Goal: Information Seeking & Learning: Check status

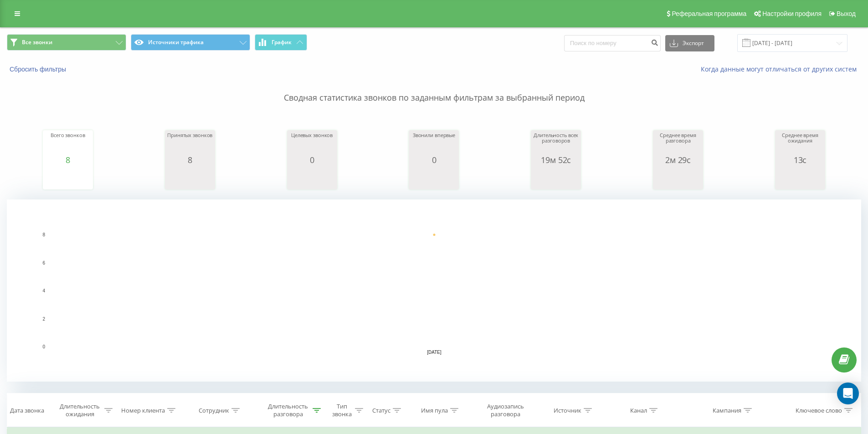
scroll to position [259, 0]
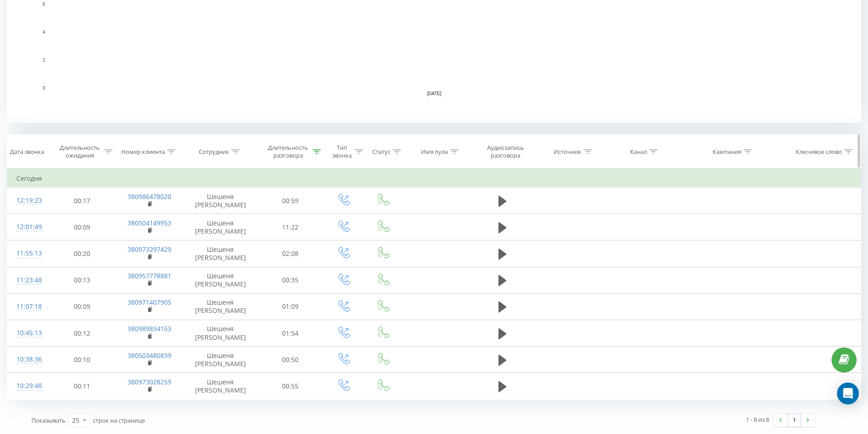
click at [589, 143] on th "Источник" at bounding box center [569, 152] width 71 height 34
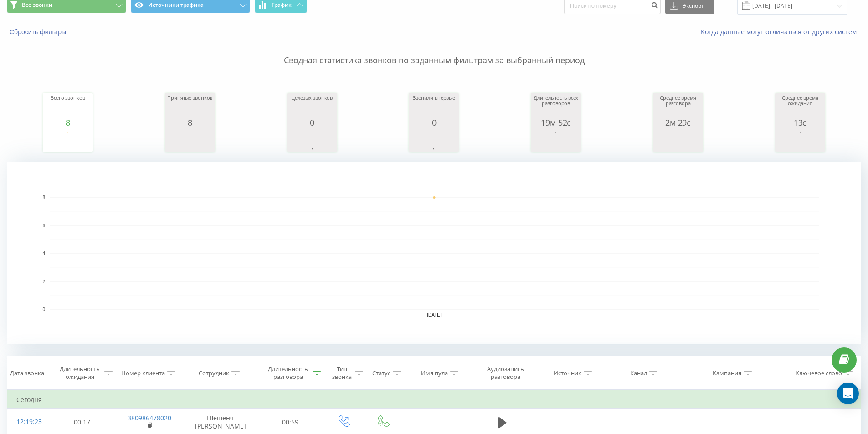
scroll to position [0, 0]
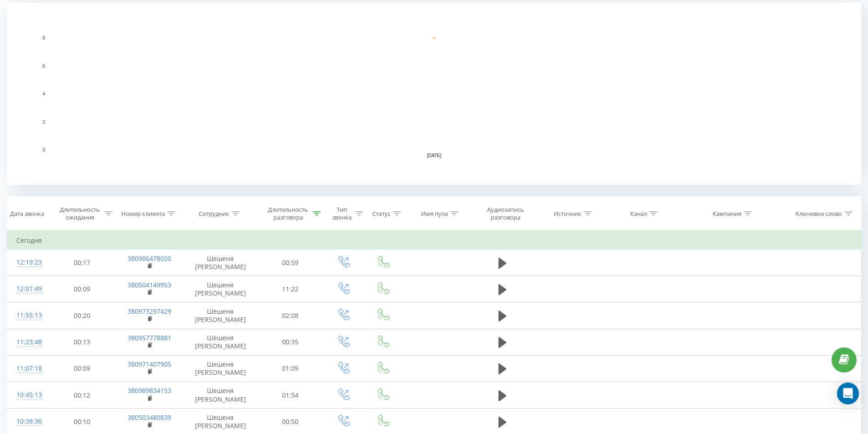
scroll to position [122, 0]
